Goal: Task Accomplishment & Management: Complete application form

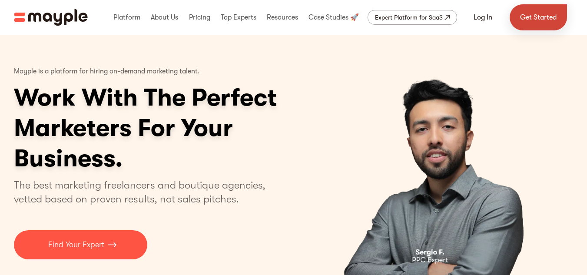
click at [527, 21] on link "Get Started" at bounding box center [537, 17] width 57 height 26
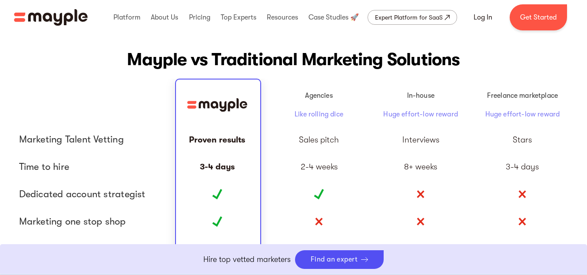
scroll to position [1992, 0]
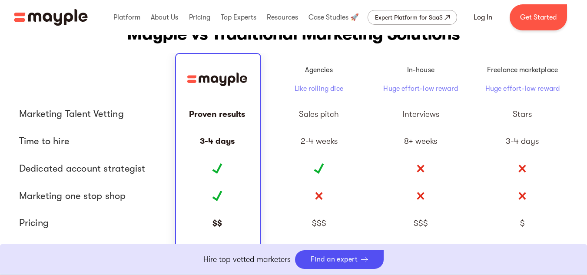
click at [300, 157] on div at bounding box center [319, 168] width 102 height 27
click at [322, 161] on div at bounding box center [319, 168] width 102 height 27
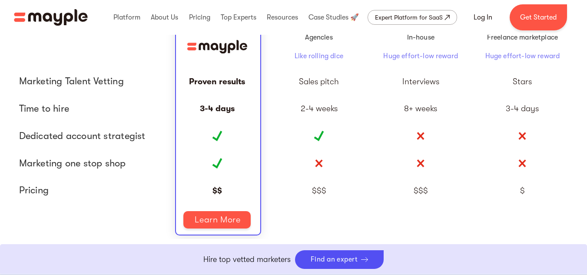
scroll to position [2025, 0]
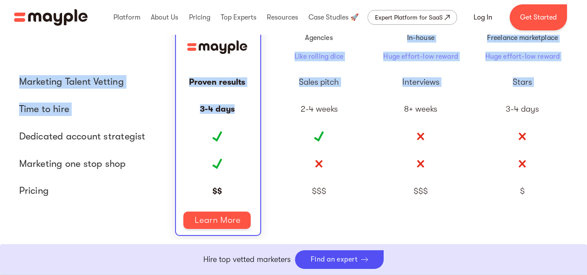
drag, startPoint x: 263, startPoint y: 121, endPoint x: 291, endPoint y: -33, distance: 156.3
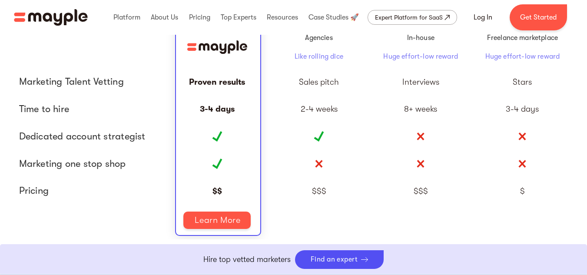
click at [151, 213] on div at bounding box center [90, 220] width 152 height 31
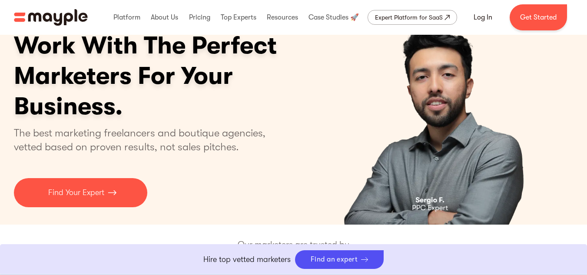
scroll to position [0, 0]
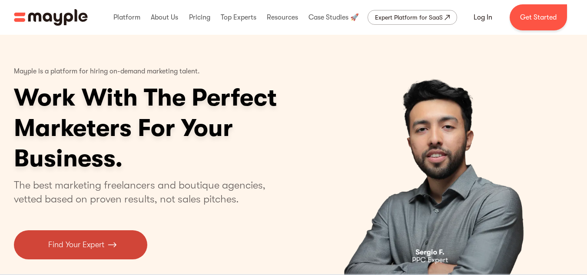
click at [82, 251] on link "Find Your Expert" at bounding box center [80, 244] width 133 height 29
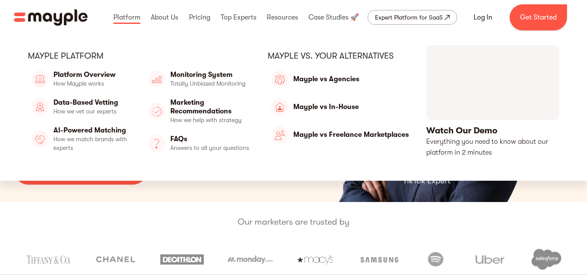
scroll to position [90, 0]
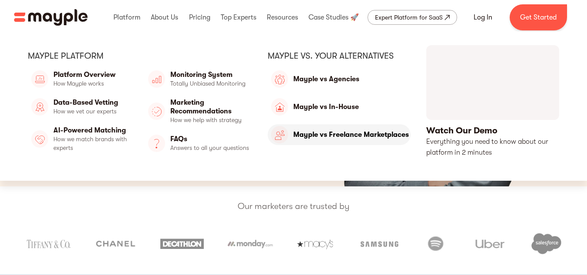
click at [339, 143] on link "Mayple vs Freelance Marketplaces" at bounding box center [338, 134] width 143 height 21
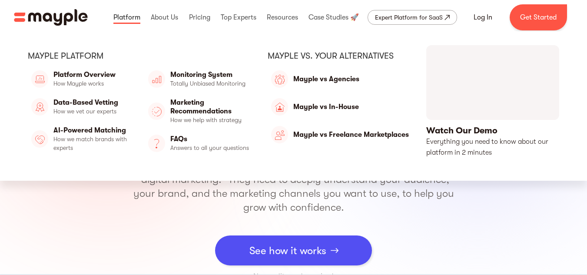
click at [137, 18] on link at bounding box center [126, 17] width 31 height 28
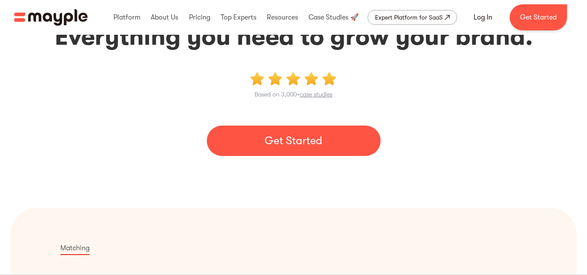
scroll to position [97, 0]
click at [262, 137] on link "Get Started" at bounding box center [294, 141] width 174 height 30
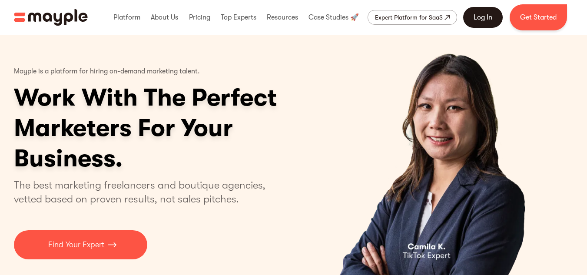
click at [480, 11] on link "Log In" at bounding box center [483, 17] width 40 height 21
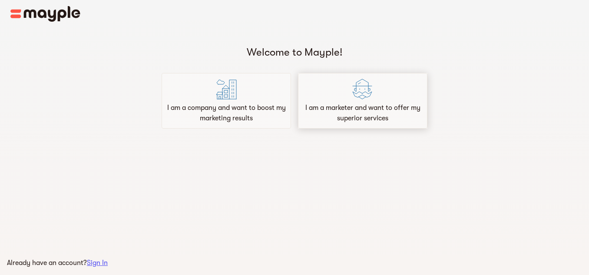
click at [357, 107] on p "I am a marketer and want to offer my superior services" at bounding box center [363, 112] width 122 height 21
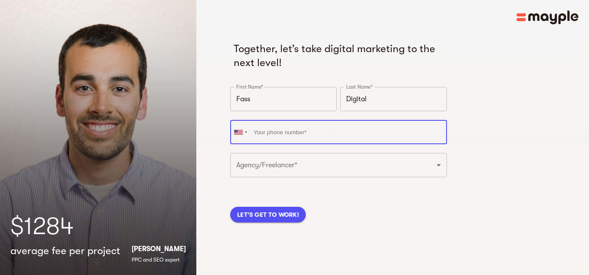
click at [317, 127] on input "tel" at bounding box center [338, 132] width 217 height 24
click at [313, 136] on input "tel" at bounding box center [338, 132] width 217 height 24
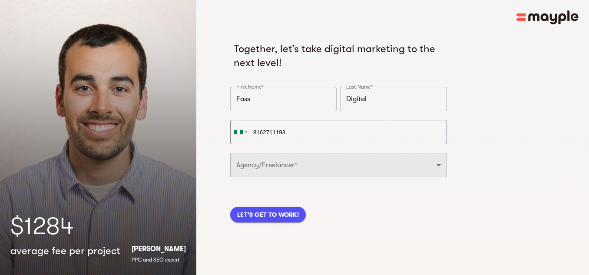
type input "[PHONE_NUMBER]"
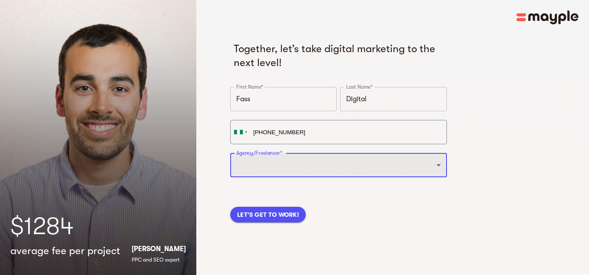
click at [315, 165] on select "Freelancer Digital Agency" at bounding box center [338, 165] width 217 height 24
select select "FREELANCER"
click at [230, 153] on select "Freelancer Digital Agency" at bounding box center [338, 165] width 217 height 24
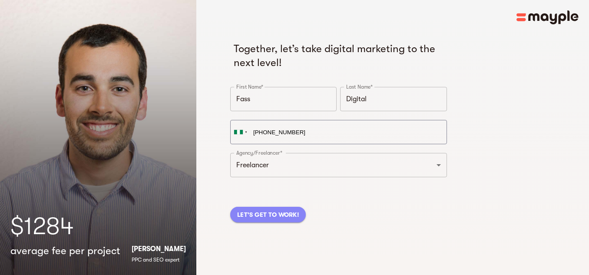
click at [287, 215] on span "LET'S GET TO WORK!" at bounding box center [268, 214] width 62 height 10
click at [287, 215] on div "LET'S GET TO WORK!" at bounding box center [338, 204] width 220 height 40
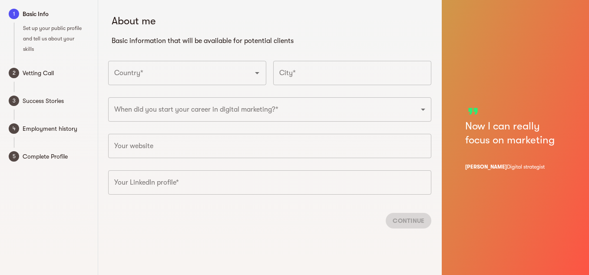
click at [128, 82] on div "Country*" at bounding box center [187, 73] width 158 height 24
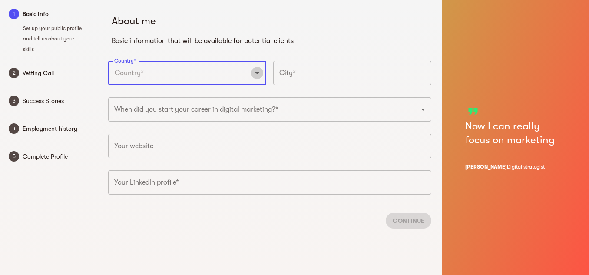
click at [258, 73] on icon "Open" at bounding box center [257, 73] width 4 height 2
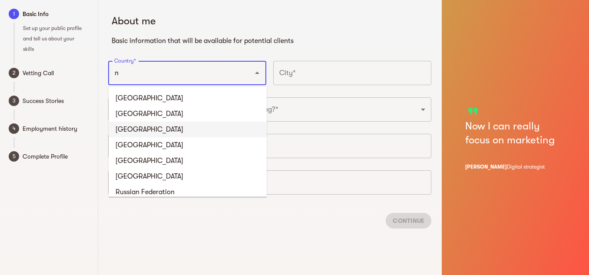
type input "[GEOGRAPHIC_DATA]"
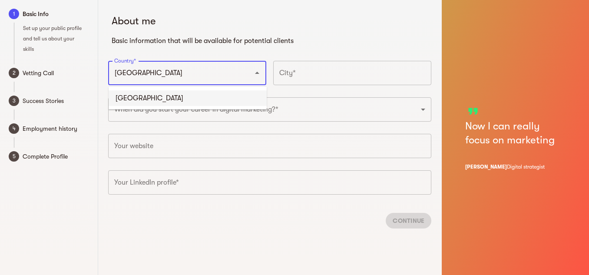
click at [202, 100] on li "[GEOGRAPHIC_DATA]" at bounding box center [188, 98] width 158 height 16
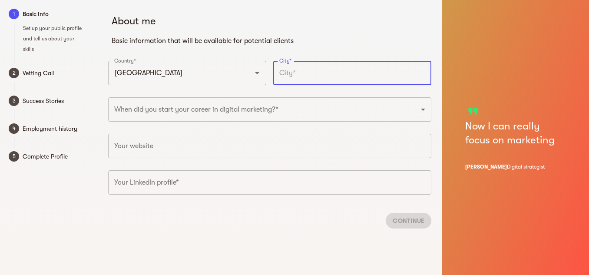
click at [294, 66] on input "text" at bounding box center [352, 73] width 158 height 24
type input "osun"
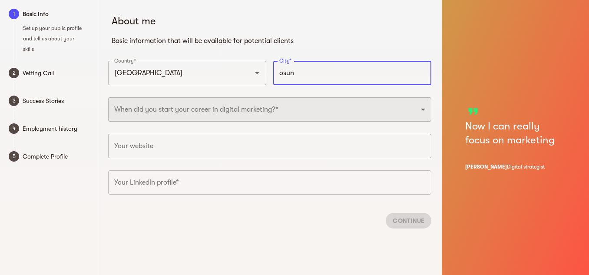
click at [250, 109] on select "2025 2024 2023 2022 2021 2020 2019 2018 2017 2016 2015 2014 2013 2012 2011 2010…" at bounding box center [269, 109] width 323 height 24
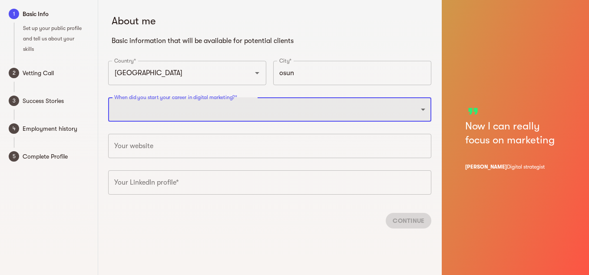
select select "2020"
click at [108, 97] on select "2025 2024 2023 2022 2021 2020 2019 2018 2017 2016 2015 2014 2013 2012 2011 2010…" at bounding box center [269, 109] width 323 height 24
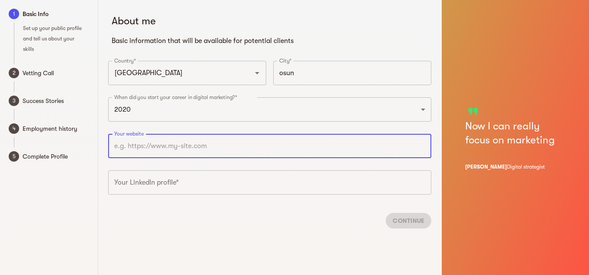
click at [172, 149] on input "text" at bounding box center [269, 146] width 323 height 24
paste input "https://fassdigital.my.canva.site/"
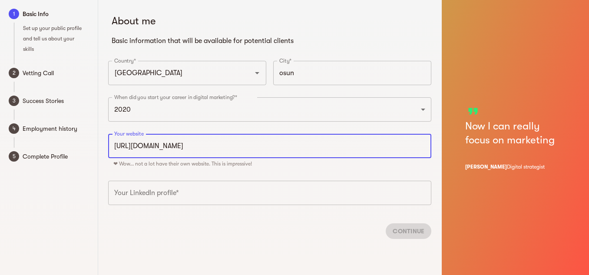
scroll to position [10, 0]
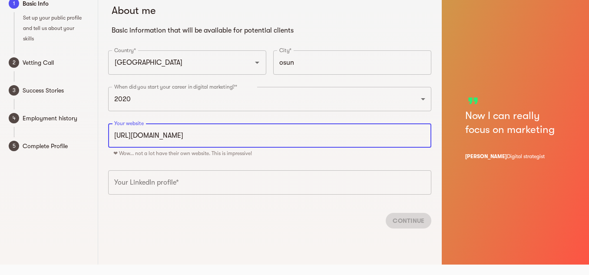
type input "https://fassdigital.my.canva.site"
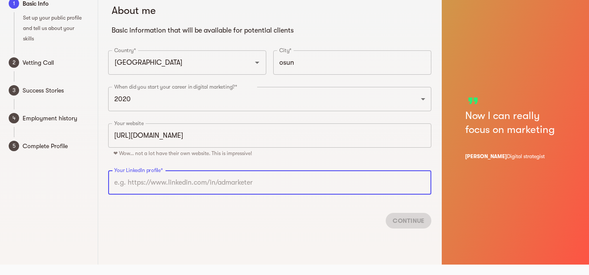
click at [179, 183] on input "text" at bounding box center [269, 182] width 323 height 24
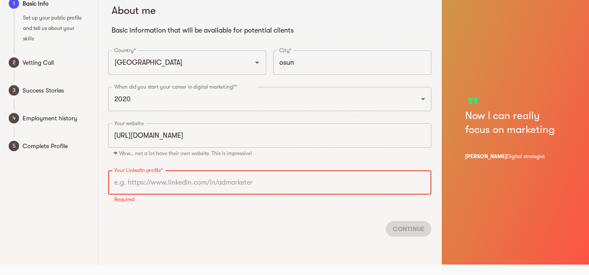
click at [300, 188] on input "text" at bounding box center [269, 182] width 323 height 24
paste input "https://www.linkedin.com/in/yusuff-haremu-49a309335/"
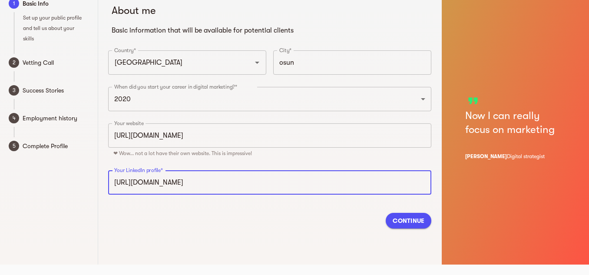
type input "https://www.linkedin.com/in/yusuff-haremu-49a309335"
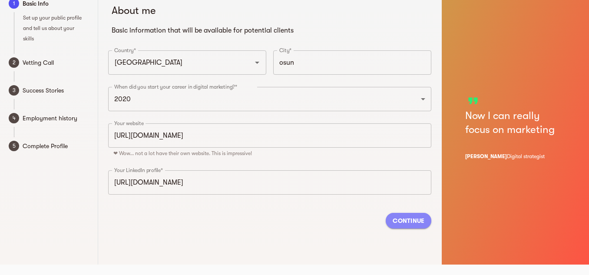
click at [396, 218] on span "Continue" at bounding box center [409, 220] width 32 height 10
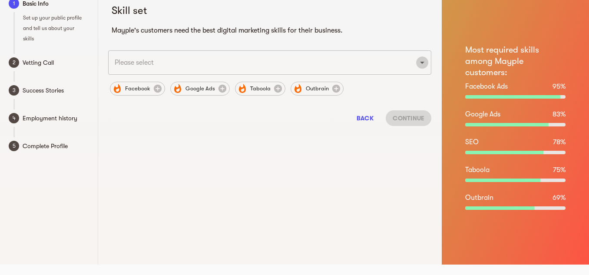
click at [423, 64] on icon "Open" at bounding box center [422, 62] width 10 height 10
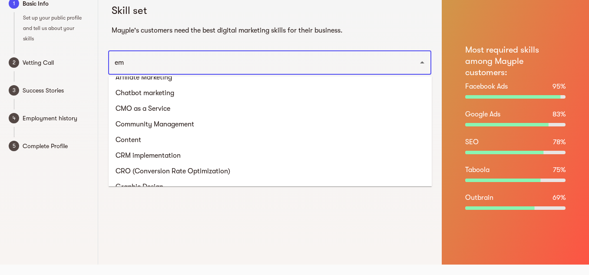
scroll to position [0, 0]
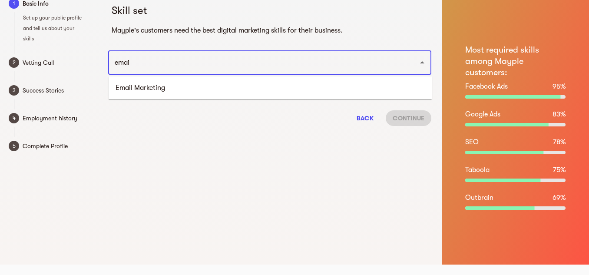
type input "email"
click at [204, 82] on li "Email Marketing" at bounding box center [270, 88] width 323 height 16
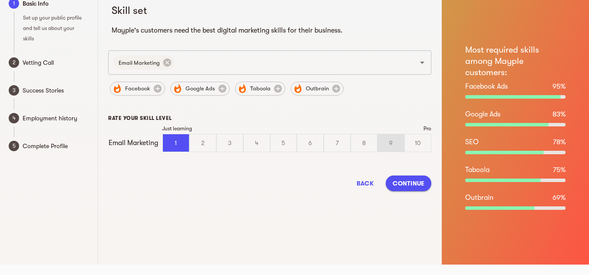
click at [400, 142] on div "9" at bounding box center [391, 142] width 26 height 17
click at [0, 0] on input "9" at bounding box center [0, 0] width 0 height 0
click at [422, 140] on div "10" at bounding box center [418, 142] width 26 height 17
click at [0, 0] on input "10" at bounding box center [0, 0] width 0 height 0
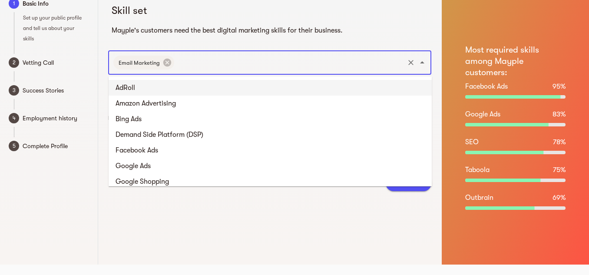
click at [293, 66] on input "text" at bounding box center [289, 62] width 228 height 16
type input "ca"
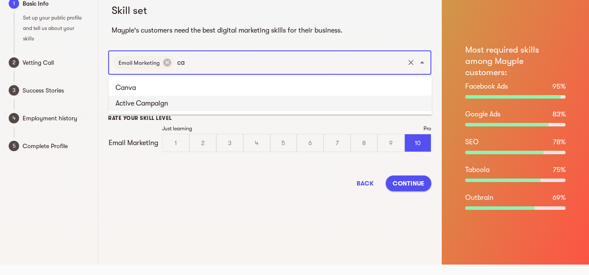
click at [229, 104] on li "Active Campaign" at bounding box center [270, 104] width 323 height 16
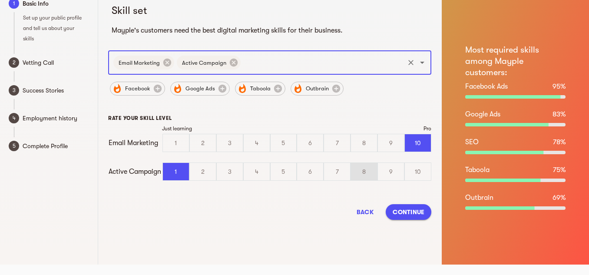
click at [362, 169] on div "8" at bounding box center [364, 171] width 26 height 17
click at [0, 0] on input "8" at bounding box center [0, 0] width 0 height 0
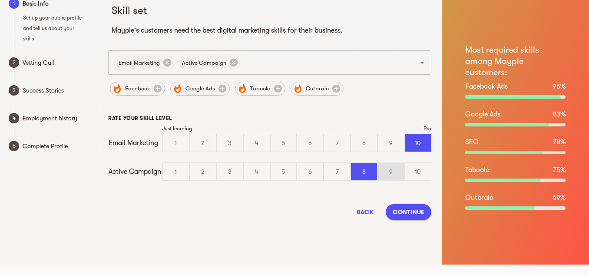
click at [387, 171] on div "9" at bounding box center [391, 171] width 26 height 17
click at [0, 0] on input "9" at bounding box center [0, 0] width 0 height 0
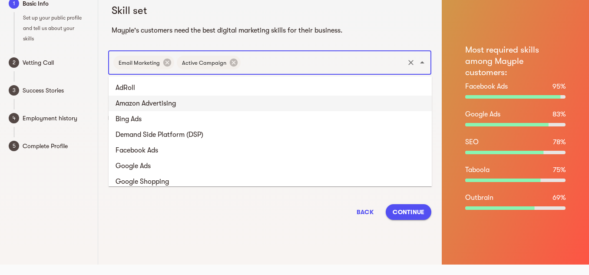
click at [317, 62] on input "text" at bounding box center [322, 62] width 161 height 16
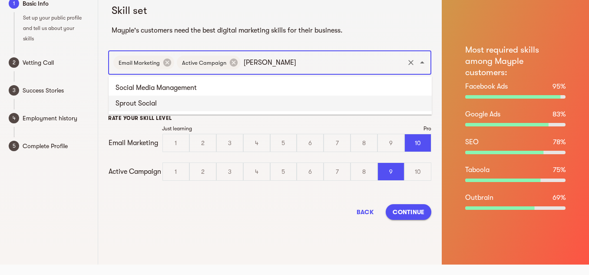
type input "social"
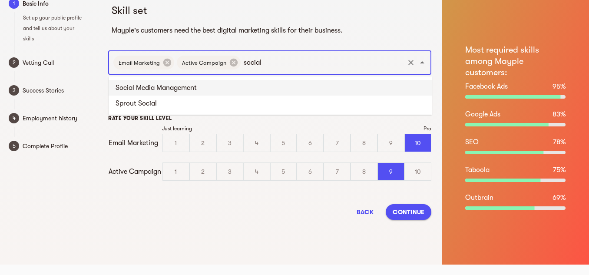
click at [237, 91] on li "Social Media Management" at bounding box center [270, 88] width 323 height 16
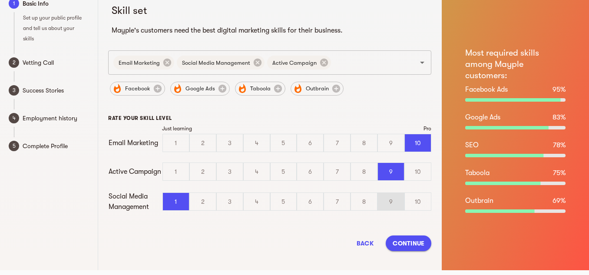
click at [394, 202] on div "9" at bounding box center [391, 201] width 26 height 17
click at [0, 0] on input "9" at bounding box center [0, 0] width 0 height 0
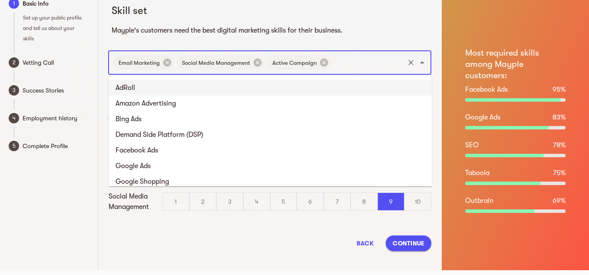
click at [350, 63] on input "text" at bounding box center [367, 62] width 71 height 16
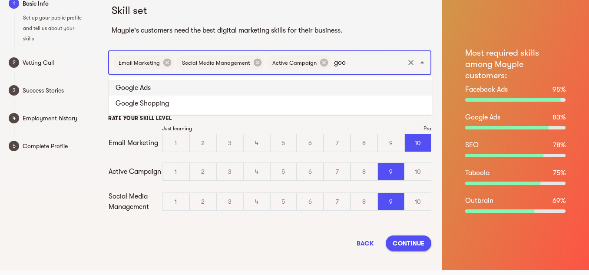
type input "goog"
click at [234, 84] on li "Google Ads" at bounding box center [270, 88] width 323 height 16
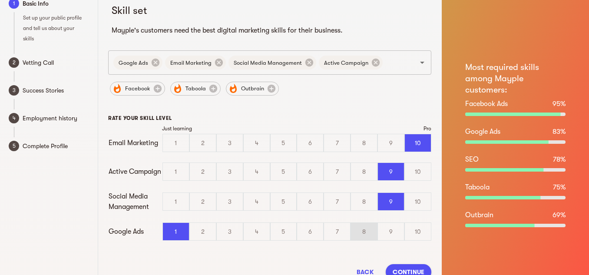
click at [368, 238] on div "8" at bounding box center [364, 231] width 26 height 17
click at [0, 0] on input "8" at bounding box center [0, 0] width 0 height 0
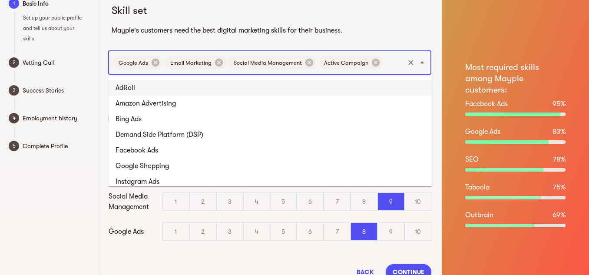
click at [384, 58] on input "text" at bounding box center [393, 62] width 19 height 16
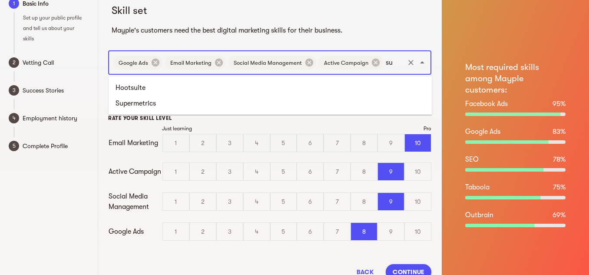
type input "s"
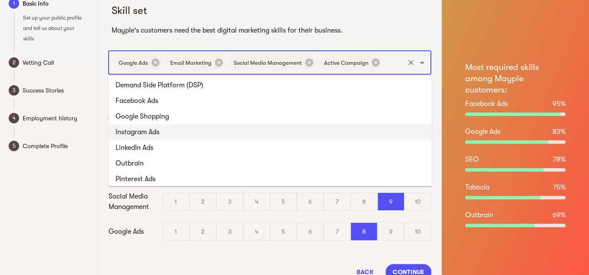
scroll to position [54, 0]
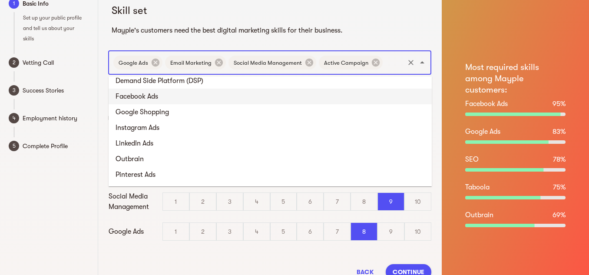
click at [165, 100] on li "Facebook Ads" at bounding box center [270, 97] width 323 height 16
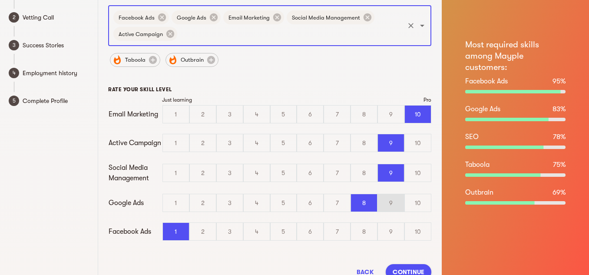
scroll to position [56, 0]
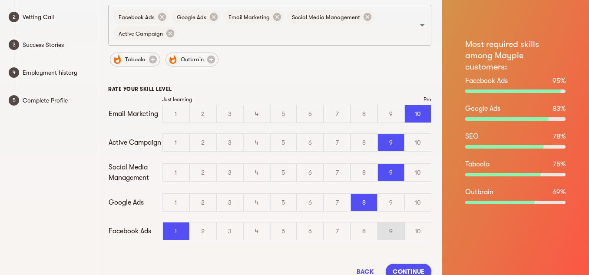
click at [387, 231] on div "9" at bounding box center [391, 230] width 26 height 17
click at [0, 0] on input "9" at bounding box center [0, 0] width 0 height 0
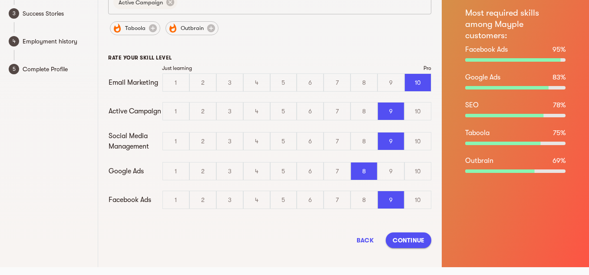
scroll to position [90, 0]
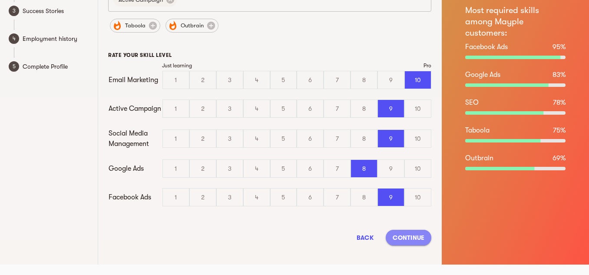
click at [408, 233] on span "Continue" at bounding box center [409, 237] width 32 height 10
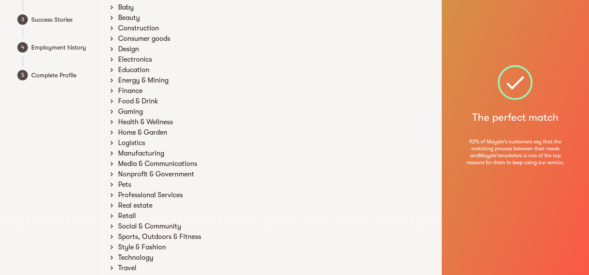
scroll to position [0, 0]
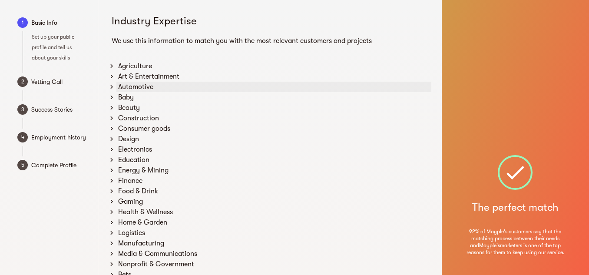
click at [135, 83] on div "Automotive" at bounding box center [273, 87] width 315 height 10
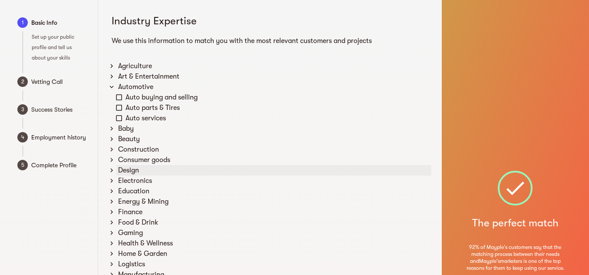
click at [132, 170] on div "Design" at bounding box center [273, 170] width 315 height 10
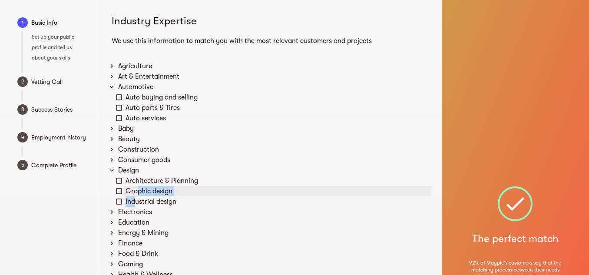
drag, startPoint x: 139, startPoint y: 191, endPoint x: 135, endPoint y: 202, distance: 11.7
click at [135, 202] on div "Architecture & Planning Graphic design Industrial design" at bounding box center [273, 190] width 316 height 31
click at [135, 202] on div "Industrial design" at bounding box center [277, 201] width 307 height 10
click at [119, 192] on icon at bounding box center [119, 191] width 8 height 8
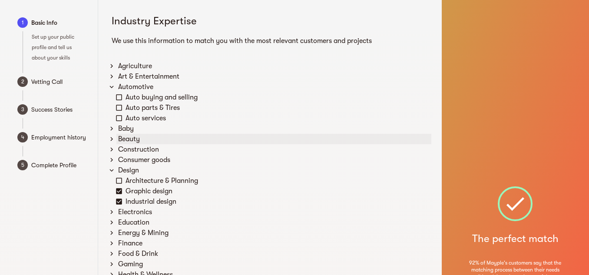
click at [112, 139] on icon at bounding box center [111, 139] width 3 height 4
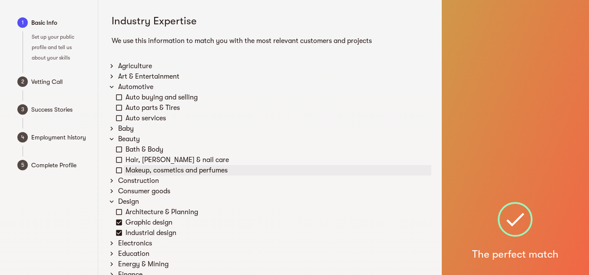
click at [119, 167] on icon at bounding box center [119, 170] width 8 height 8
click at [120, 160] on icon at bounding box center [119, 160] width 8 height 8
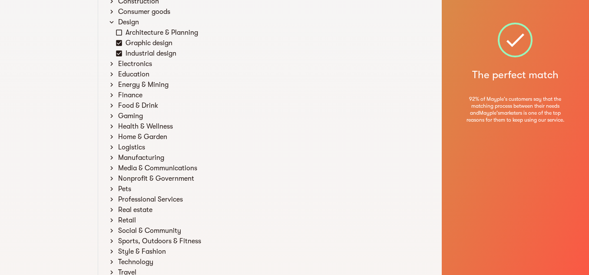
scroll to position [181, 0]
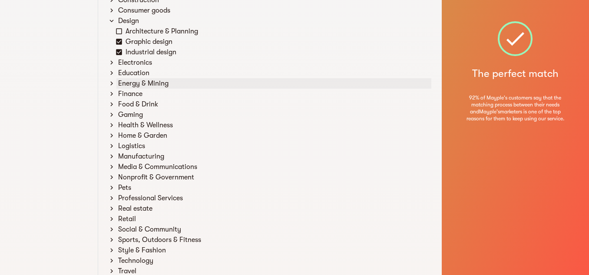
click at [114, 84] on icon at bounding box center [112, 83] width 8 height 8
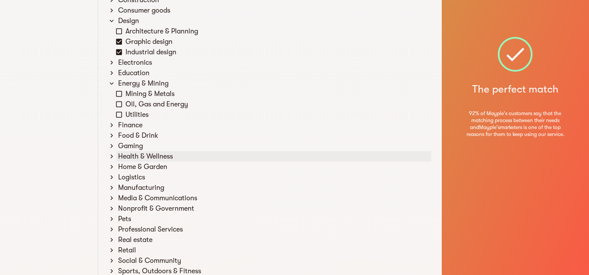
click at [125, 157] on div "Health & Wellness" at bounding box center [273, 156] width 315 height 10
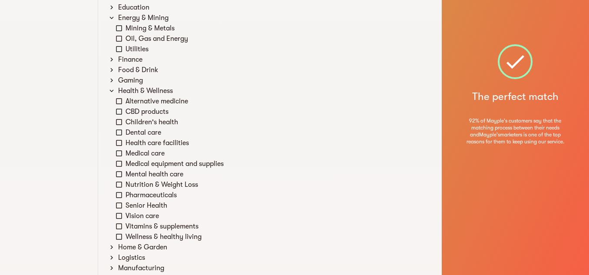
scroll to position [248, 0]
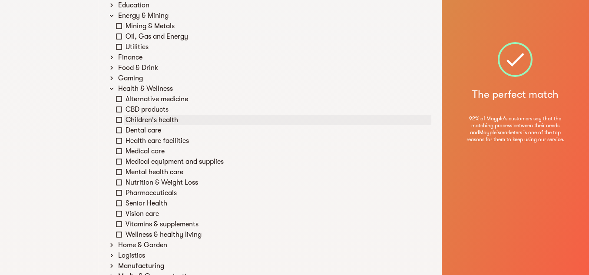
click at [122, 119] on icon at bounding box center [119, 120] width 8 height 8
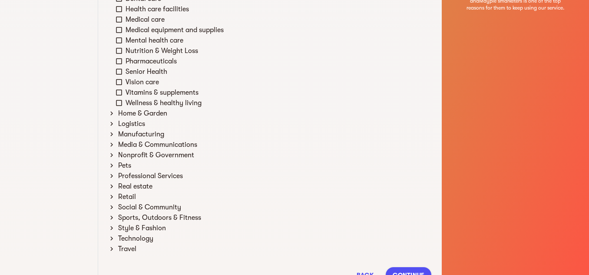
scroll to position [379, 0]
click at [112, 179] on icon at bounding box center [112, 177] width 8 height 8
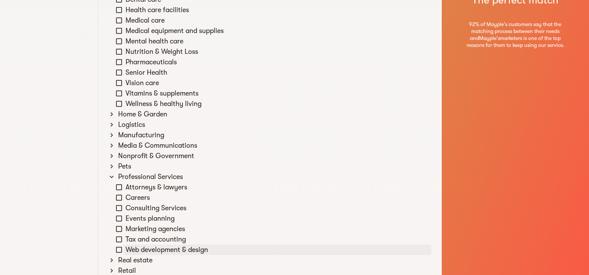
click at [119, 249] on icon at bounding box center [119, 250] width 8 height 8
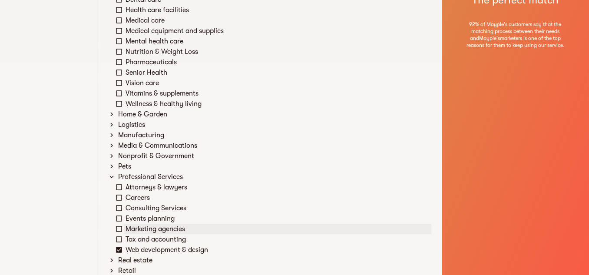
click at [119, 225] on icon at bounding box center [119, 229] width 8 height 8
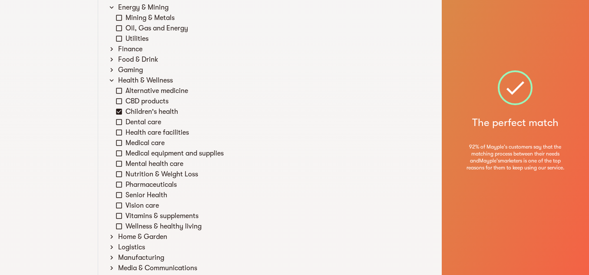
scroll to position [239, 0]
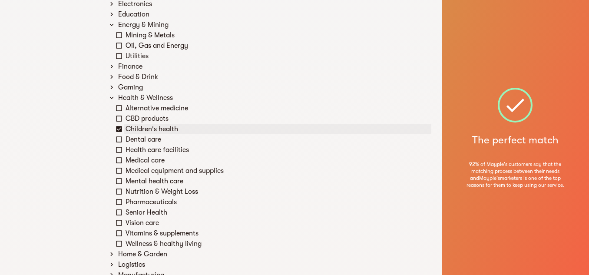
click at [116, 129] on icon at bounding box center [119, 129] width 6 height 6
click at [111, 96] on icon at bounding box center [112, 98] width 8 height 8
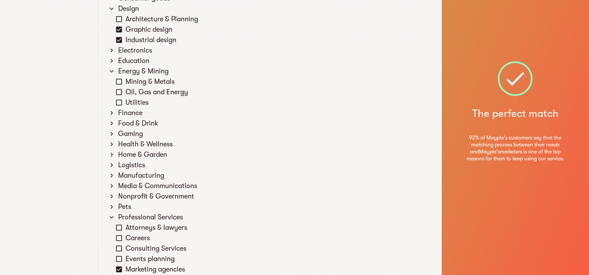
scroll to position [344, 0]
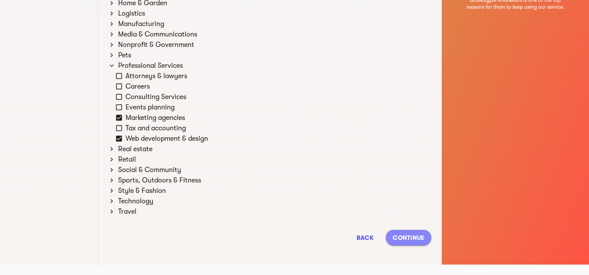
click at [400, 244] on button "Continue" at bounding box center [409, 238] width 46 height 16
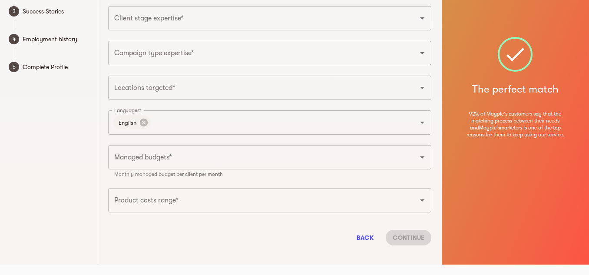
scroll to position [0, 0]
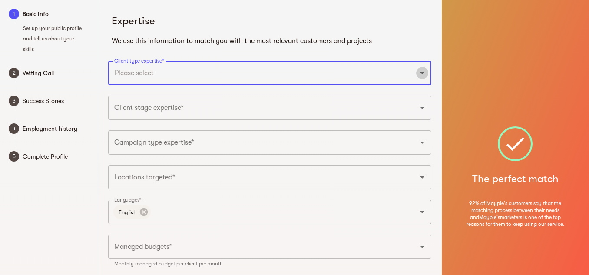
click at [422, 71] on icon "Open" at bounding box center [422, 73] width 10 height 10
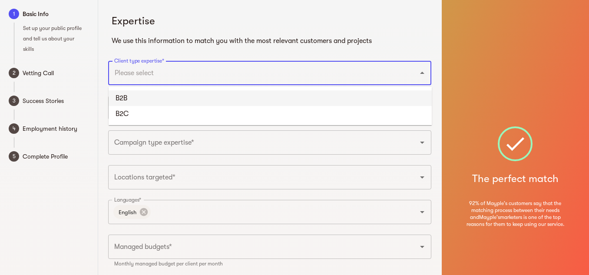
click at [311, 104] on li "B2B" at bounding box center [270, 98] width 323 height 16
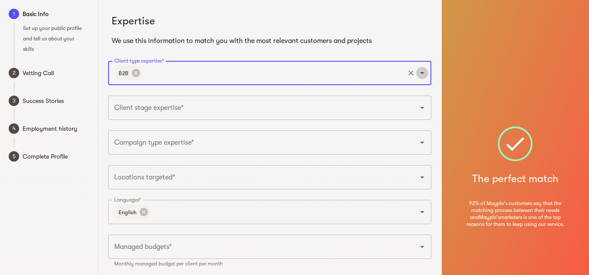
click at [423, 77] on icon "Open" at bounding box center [422, 73] width 10 height 10
click at [350, 101] on li "B2C" at bounding box center [270, 98] width 323 height 16
click at [321, 117] on div "Client stage expertise*" at bounding box center [269, 108] width 323 height 24
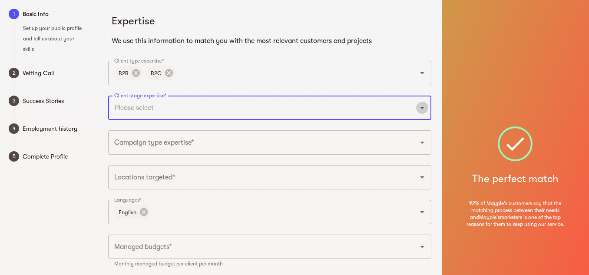
click at [425, 107] on icon "Open" at bounding box center [422, 107] width 10 height 10
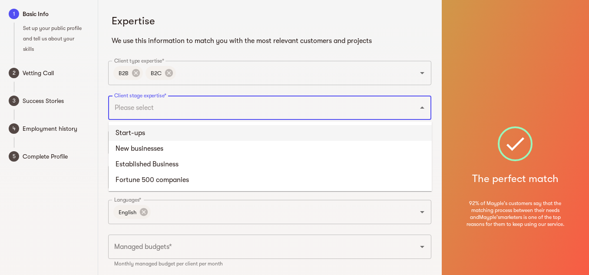
click at [179, 135] on li "Start-ups" at bounding box center [270, 133] width 323 height 16
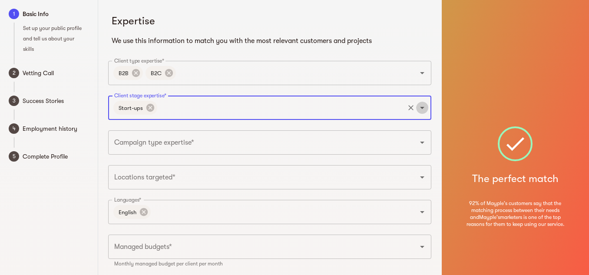
click at [425, 110] on icon "Open" at bounding box center [422, 107] width 10 height 10
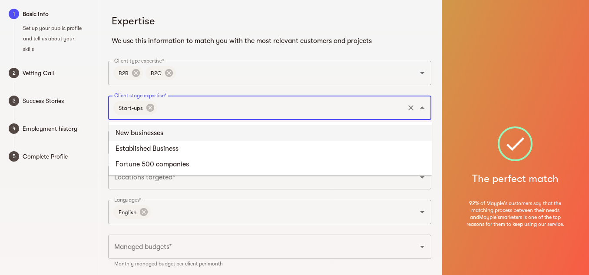
click at [247, 138] on li "New businesses" at bounding box center [270, 133] width 323 height 16
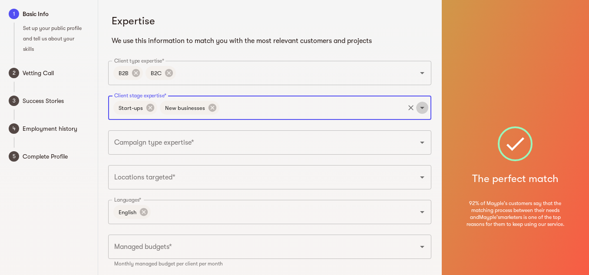
click at [423, 109] on icon "Open" at bounding box center [422, 107] width 10 height 10
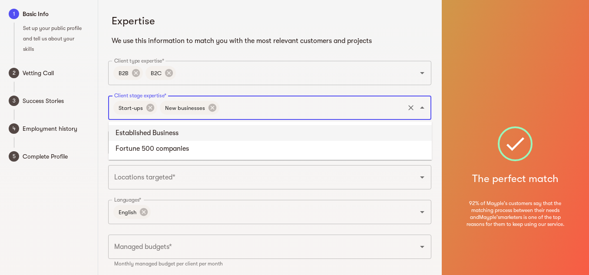
click at [254, 139] on li "Established Business" at bounding box center [270, 133] width 323 height 16
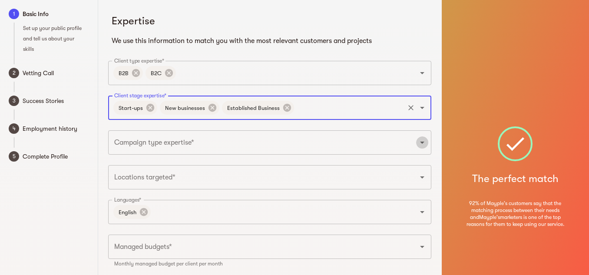
click at [426, 141] on icon "Open" at bounding box center [422, 142] width 10 height 10
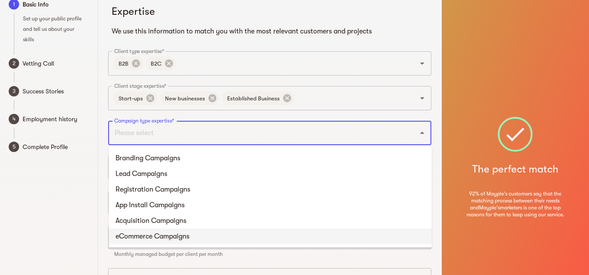
scroll to position [15, 0]
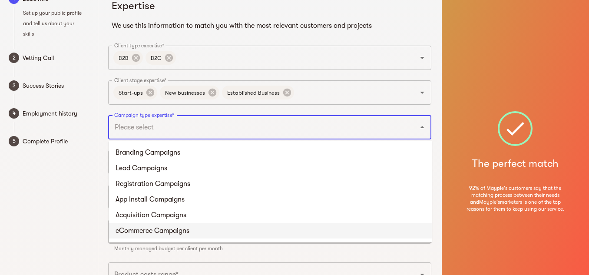
click at [195, 234] on li "eCommerce Campaigns" at bounding box center [270, 231] width 323 height 16
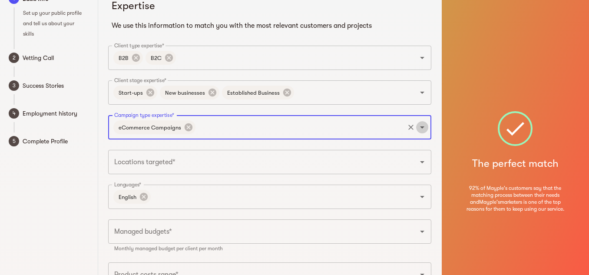
click at [424, 125] on icon "Open" at bounding box center [422, 127] width 10 height 10
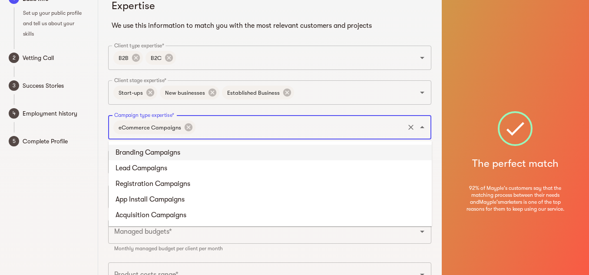
click at [277, 155] on li "Branding Campaigns" at bounding box center [270, 153] width 323 height 16
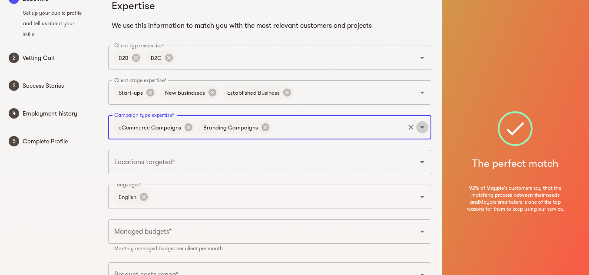
click at [425, 128] on icon "Open" at bounding box center [422, 127] width 10 height 10
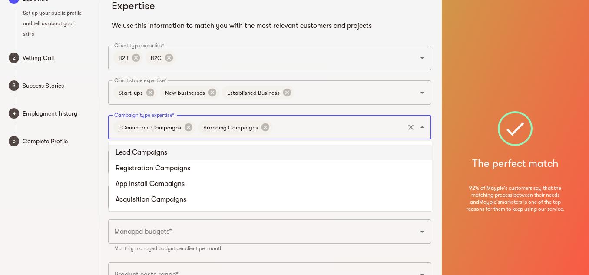
click at [330, 155] on li "Lead Campaigns" at bounding box center [270, 153] width 323 height 16
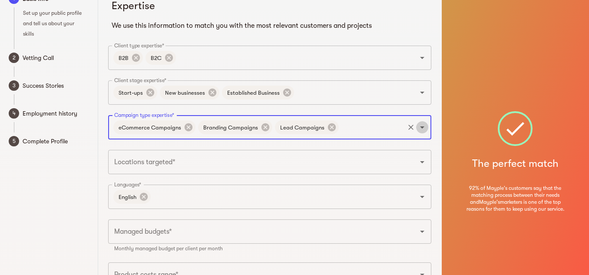
click at [426, 128] on icon "Open" at bounding box center [422, 127] width 10 height 10
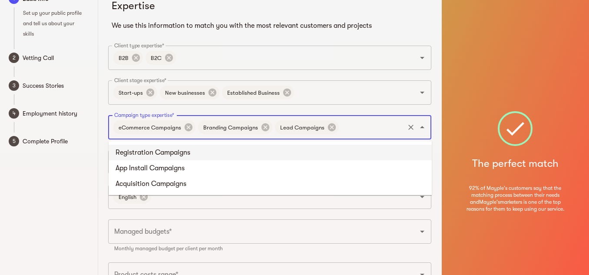
click at [254, 156] on li "Registration Campaigns" at bounding box center [270, 153] width 323 height 16
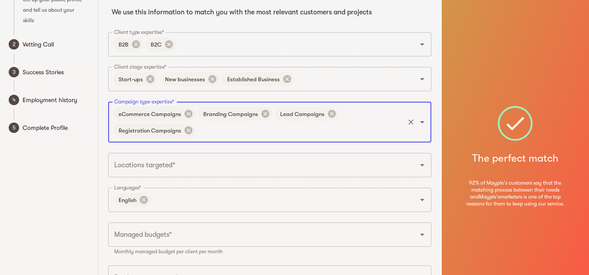
scroll to position [30, 0]
click at [423, 166] on icon "Open" at bounding box center [422, 164] width 10 height 10
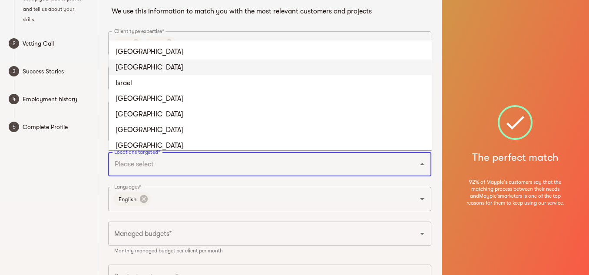
click at [178, 68] on li "[GEOGRAPHIC_DATA]" at bounding box center [270, 67] width 323 height 16
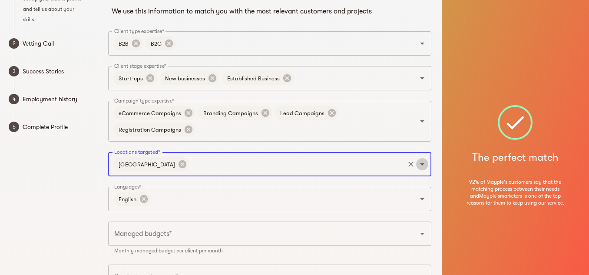
click at [427, 162] on icon "Open" at bounding box center [422, 164] width 10 height 10
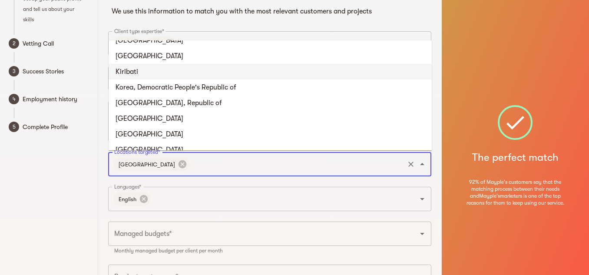
scroll to position [1819, 0]
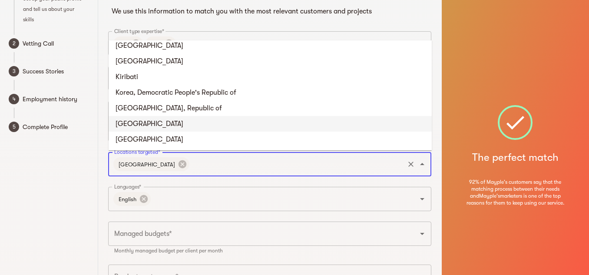
click at [176, 123] on li "Kuwait" at bounding box center [270, 124] width 323 height 16
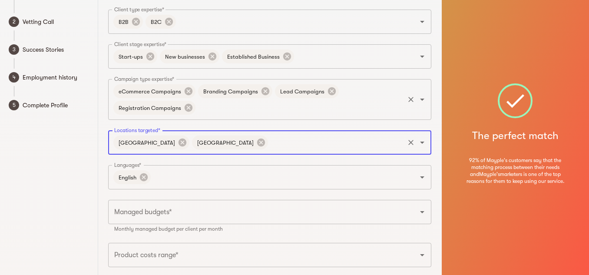
scroll to position [52, 0]
click at [425, 145] on icon "Open" at bounding box center [422, 142] width 10 height 10
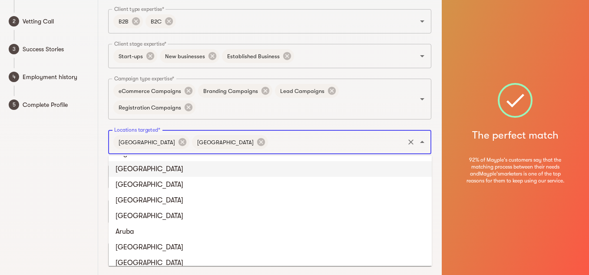
scroll to position [0, 0]
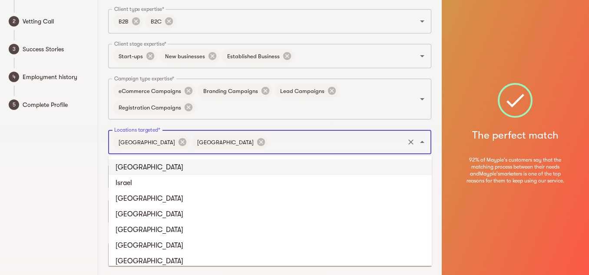
click at [145, 168] on li "[GEOGRAPHIC_DATA]" at bounding box center [270, 167] width 323 height 16
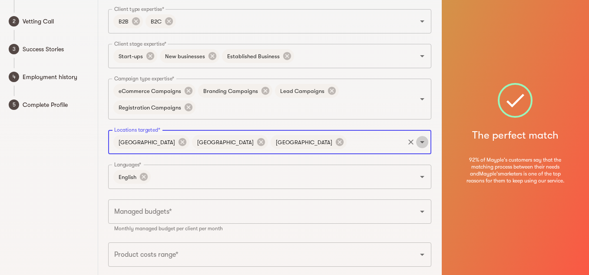
click at [425, 145] on icon "Open" at bounding box center [422, 142] width 10 height 10
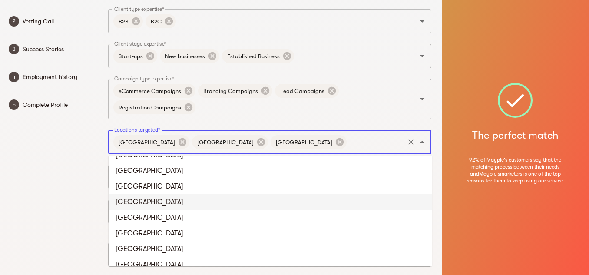
scroll to position [351, 0]
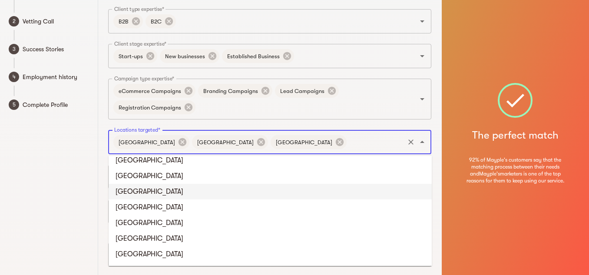
click at [203, 185] on li "Bahrain" at bounding box center [270, 192] width 323 height 16
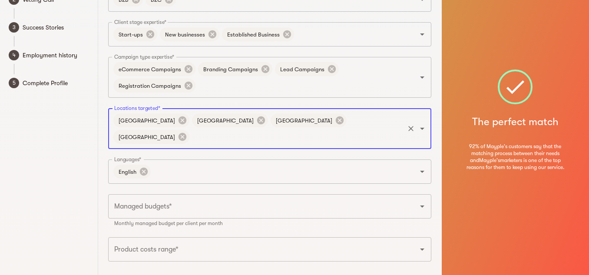
scroll to position [74, 0]
click at [423, 170] on icon "Open" at bounding box center [422, 171] width 4 height 2
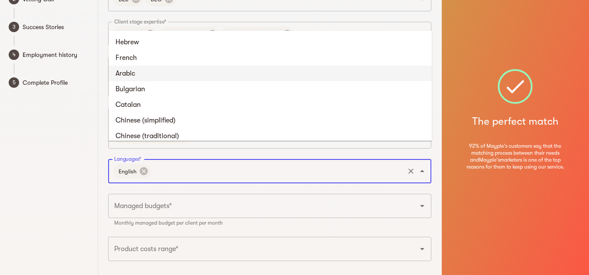
click at [195, 78] on li "Arabic" at bounding box center [270, 74] width 323 height 16
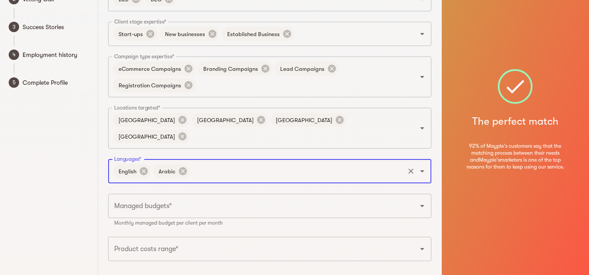
scroll to position [106, 0]
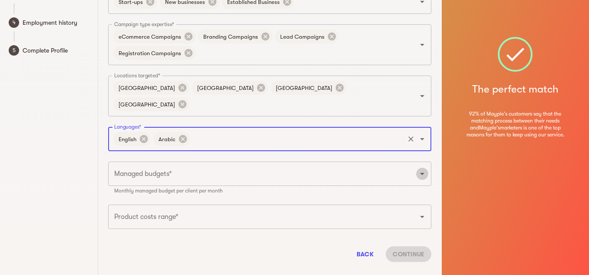
click at [422, 168] on icon "Open" at bounding box center [422, 173] width 10 height 10
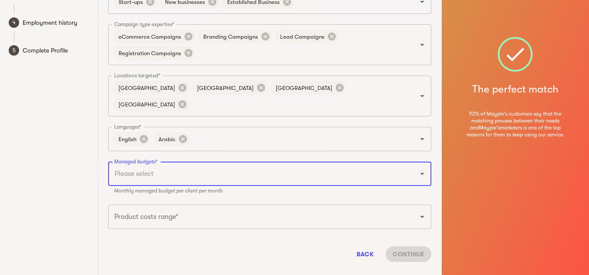
click at [168, 165] on input "Managed budgets*" at bounding box center [257, 173] width 291 height 16
click at [421, 168] on icon "Open" at bounding box center [422, 173] width 10 height 10
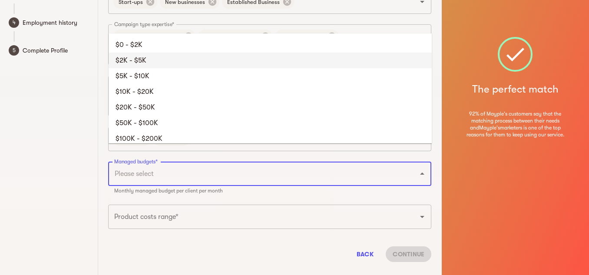
click at [186, 56] on li "$2K - $5K" at bounding box center [270, 61] width 323 height 16
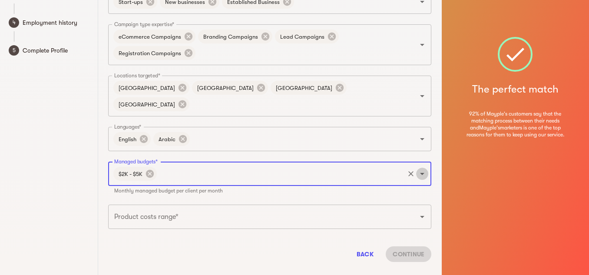
click at [423, 168] on icon "Open" at bounding box center [422, 173] width 10 height 10
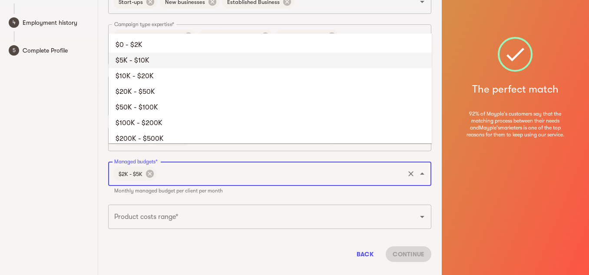
click at [180, 62] on li "$5K - $10K" at bounding box center [270, 61] width 323 height 16
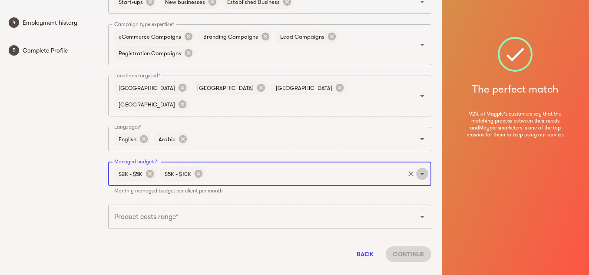
click at [422, 168] on icon "Open" at bounding box center [422, 173] width 10 height 10
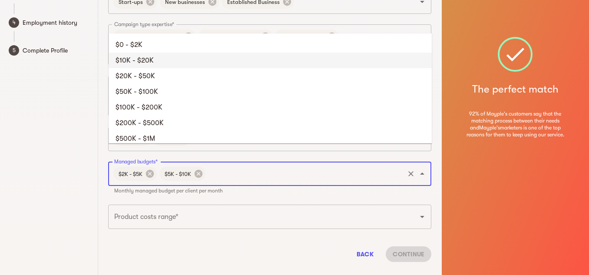
click at [207, 58] on li "$10K - $20K" at bounding box center [270, 61] width 323 height 16
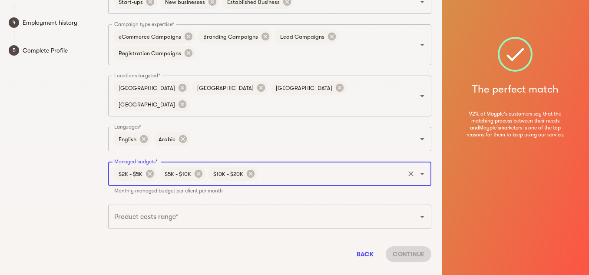
click at [425, 205] on div "Product costs range*" at bounding box center [269, 217] width 323 height 24
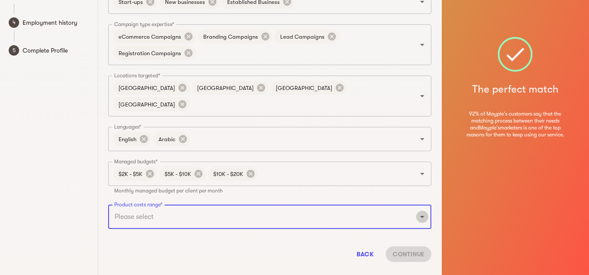
click at [425, 211] on icon "Open" at bounding box center [422, 216] width 10 height 10
click at [194, 208] on input "Product costs range*" at bounding box center [257, 216] width 291 height 16
click at [426, 211] on icon "Open" at bounding box center [422, 216] width 10 height 10
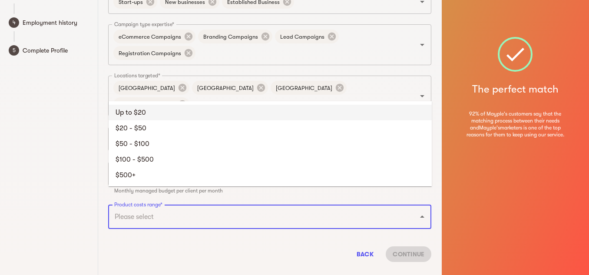
click at [176, 118] on li "Up to $20" at bounding box center [270, 113] width 323 height 16
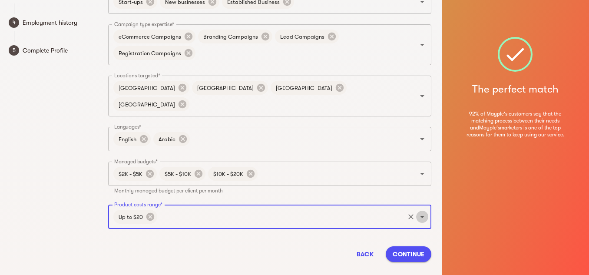
click at [423, 211] on icon "Open" at bounding box center [422, 216] width 10 height 10
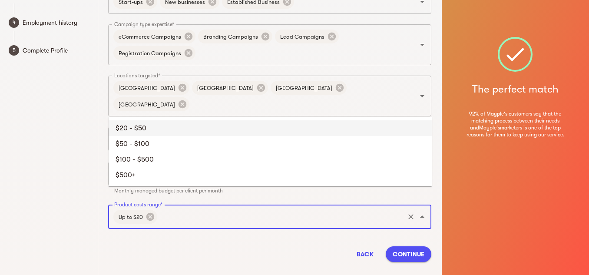
click at [249, 133] on li "$20 - $50" at bounding box center [270, 128] width 323 height 16
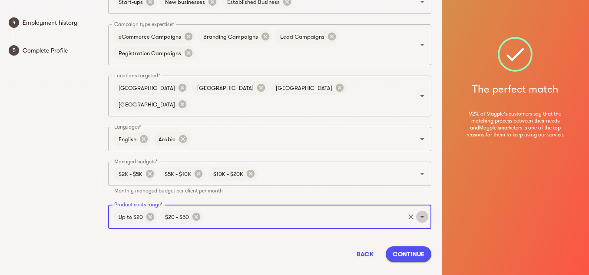
click at [422, 211] on icon "Open" at bounding box center [422, 216] width 10 height 10
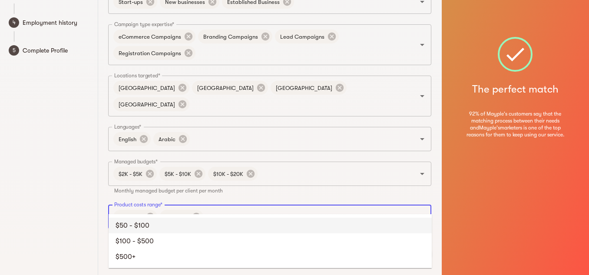
click at [189, 224] on li "$50 - $100" at bounding box center [270, 226] width 323 height 16
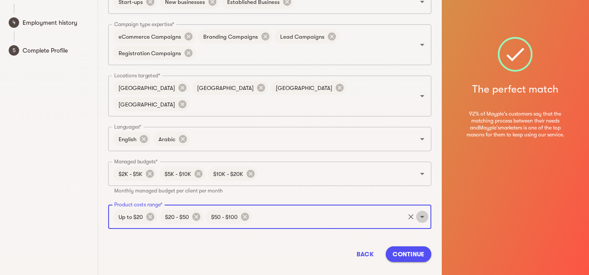
click at [422, 211] on icon "Open" at bounding box center [422, 216] width 10 height 10
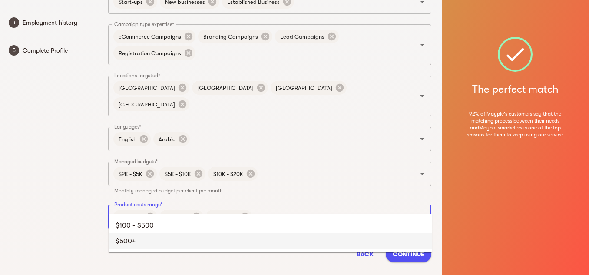
click at [259, 234] on li "$500+" at bounding box center [270, 241] width 323 height 16
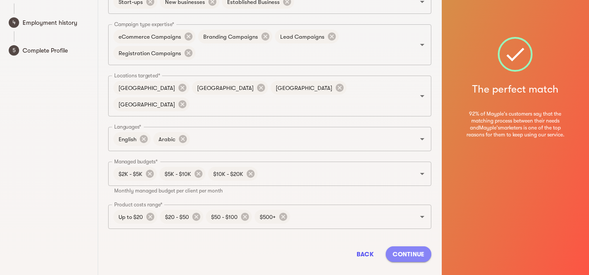
click at [417, 249] on span "Continue" at bounding box center [409, 254] width 32 height 10
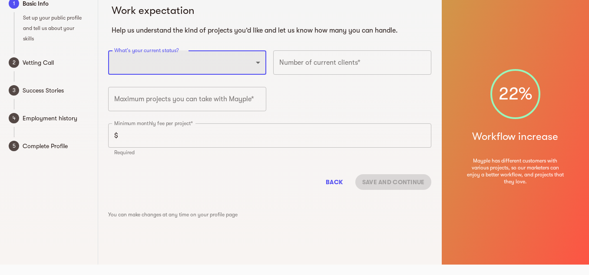
click at [246, 68] on select "Full-time freelancer Full-time job New-freelancing Part-time-freelance Searchin…" at bounding box center [187, 62] width 158 height 24
select select "PARTTIME_FREELANCER"
click at [108, 50] on select "Full-time freelancer Full-time job New-freelancing Part-time-freelance Searchin…" at bounding box center [187, 62] width 158 height 24
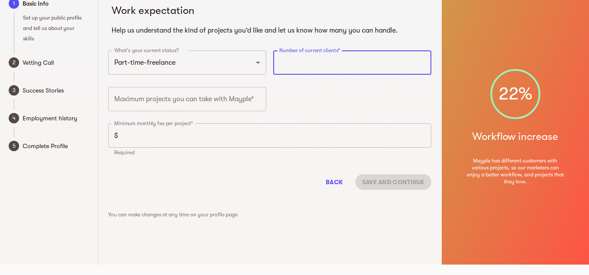
click at [311, 64] on input "number" at bounding box center [352, 62] width 158 height 24
click at [422, 60] on input "1" at bounding box center [352, 62] width 158 height 24
click at [422, 60] on input "2" at bounding box center [352, 62] width 158 height 24
click at [422, 60] on input "3" at bounding box center [352, 62] width 158 height 24
click at [422, 60] on input "4" at bounding box center [352, 62] width 158 height 24
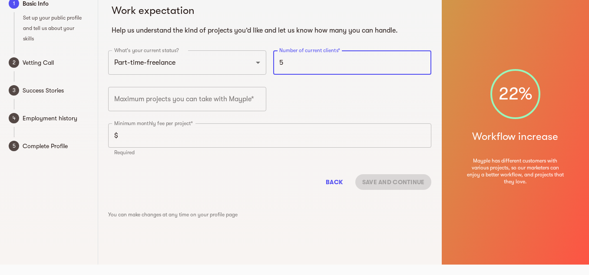
type input "5"
click at [422, 60] on input "5" at bounding box center [352, 62] width 158 height 24
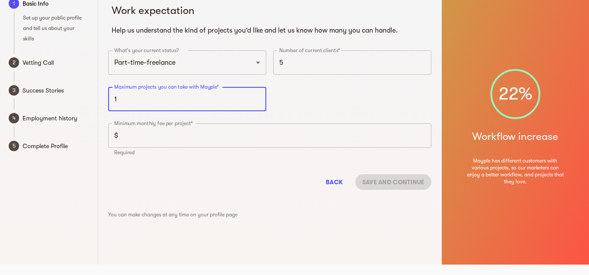
click at [257, 95] on input "1" at bounding box center [187, 99] width 158 height 24
click at [257, 95] on input "2" at bounding box center [187, 99] width 158 height 24
click at [257, 95] on input "3" at bounding box center [187, 99] width 158 height 24
click at [257, 95] on input "4" at bounding box center [187, 99] width 158 height 24
click at [257, 95] on input "5" at bounding box center [187, 99] width 158 height 24
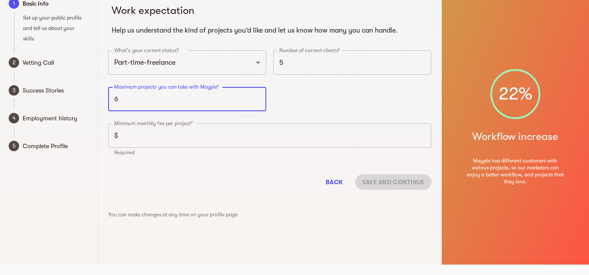
click at [257, 95] on input "6" at bounding box center [187, 99] width 158 height 24
click at [257, 95] on input "7" at bounding box center [187, 99] width 158 height 24
click at [257, 95] on input "8" at bounding box center [187, 99] width 158 height 24
click at [257, 95] on input "26" at bounding box center [187, 99] width 158 height 24
click at [257, 95] on input "27" at bounding box center [187, 99] width 158 height 24
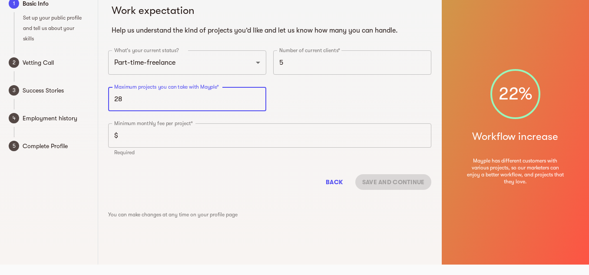
click at [257, 95] on input "28" at bounding box center [187, 99] width 158 height 24
click at [257, 95] on input "29" at bounding box center [187, 99] width 158 height 24
type input "30"
click at [257, 95] on input "30" at bounding box center [187, 99] width 158 height 24
click at [299, 131] on input "number" at bounding box center [277, 135] width 310 height 24
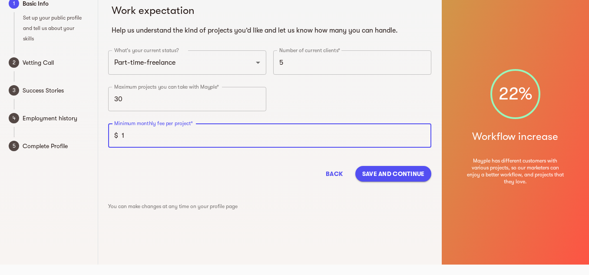
click at [422, 132] on input "1" at bounding box center [277, 135] width 310 height 24
type input "2"
click at [422, 132] on input "2" at bounding box center [277, 135] width 310 height 24
type input "2"
type input "3000"
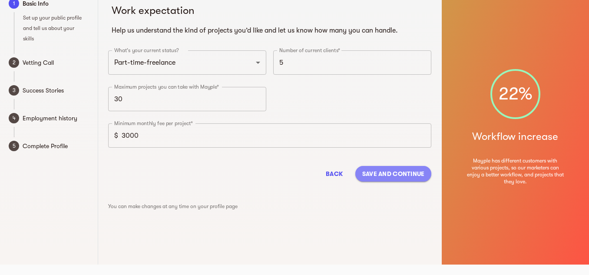
click at [421, 175] on span "Save and continue" at bounding box center [393, 173] width 63 height 10
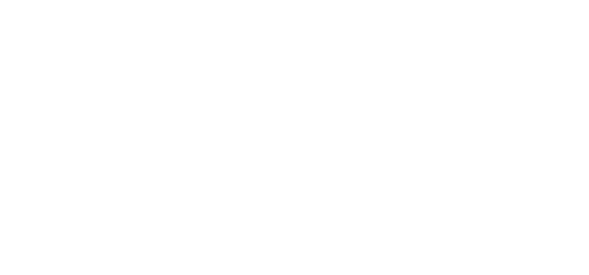
scroll to position [8, 0]
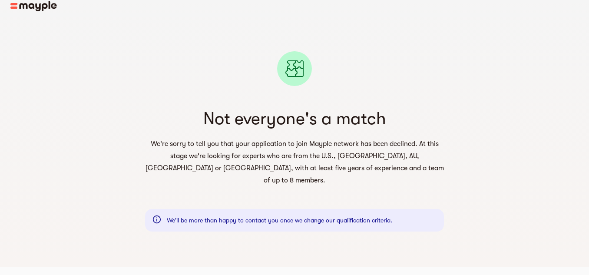
scroll to position [10, 0]
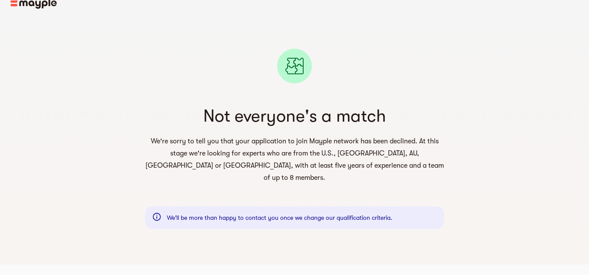
click at [385, 209] on div "We'll be more than happy to contact you once we change our qualification criter…" at bounding box center [279, 217] width 225 height 17
